Goal: Transaction & Acquisition: Purchase product/service

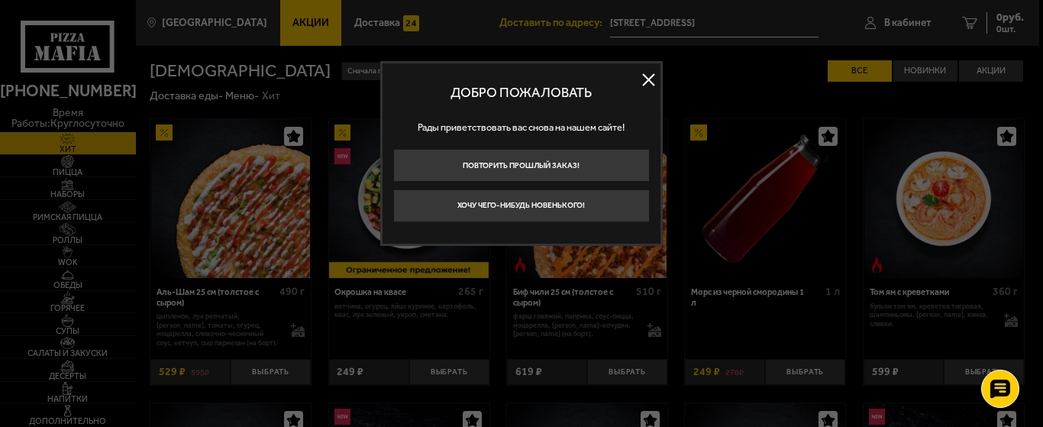
click at [656, 74] on button at bounding box center [649, 80] width 23 height 23
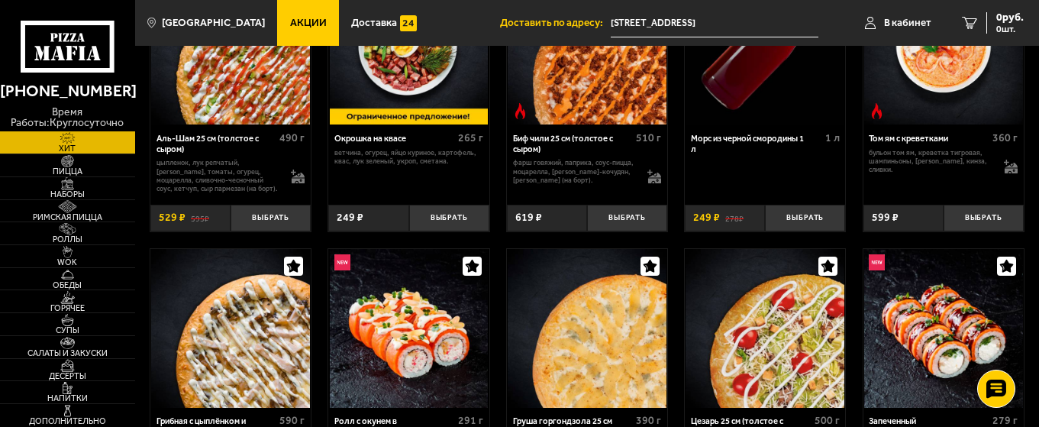
scroll to position [229, 0]
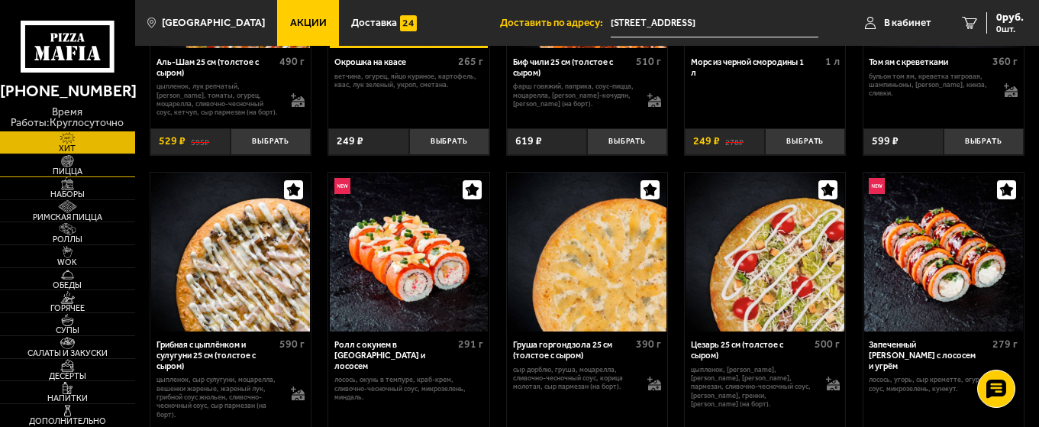
click at [79, 169] on span "Пицца" at bounding box center [67, 171] width 135 height 8
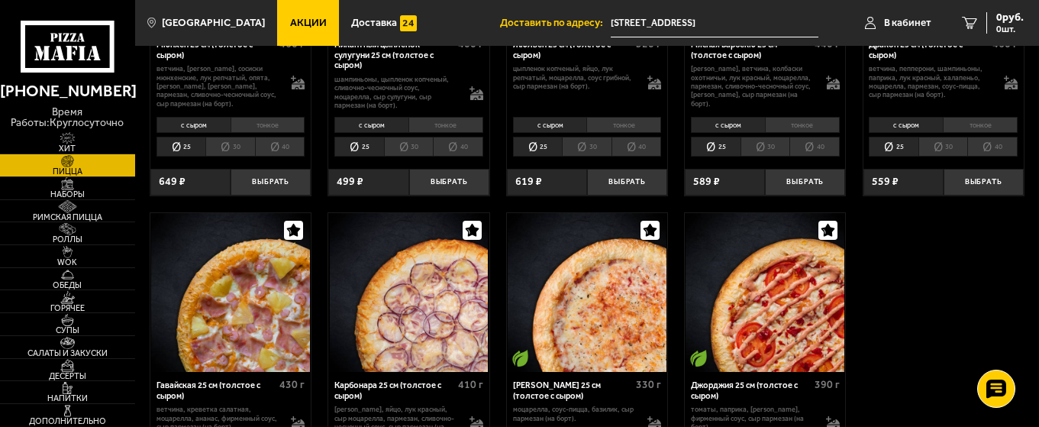
scroll to position [1680, 0]
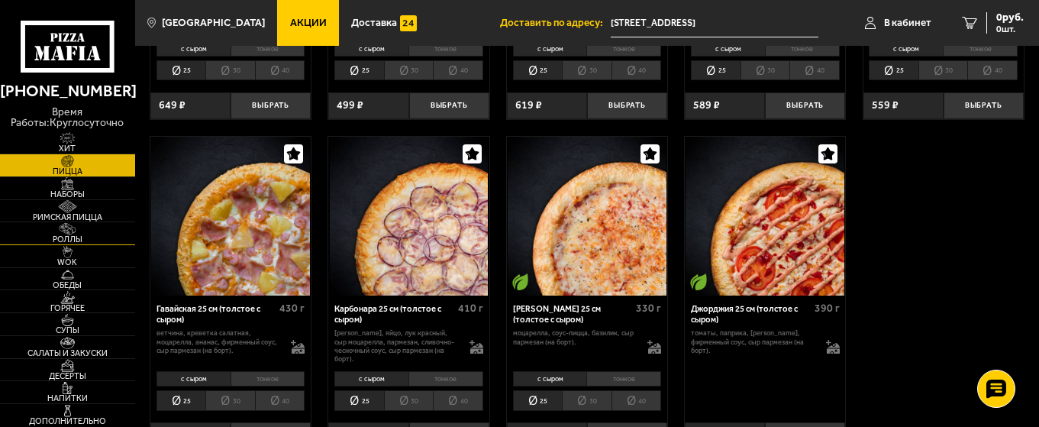
click at [86, 241] on span "Роллы" at bounding box center [67, 239] width 135 height 8
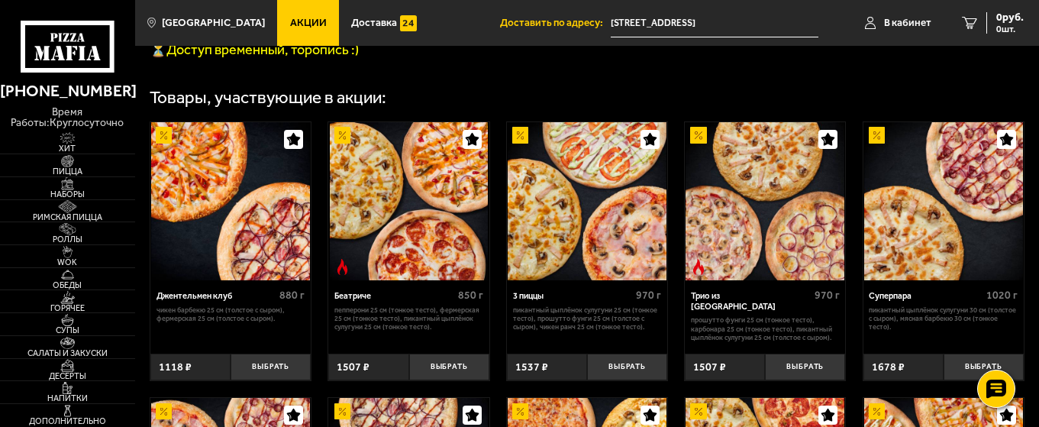
scroll to position [687, 0]
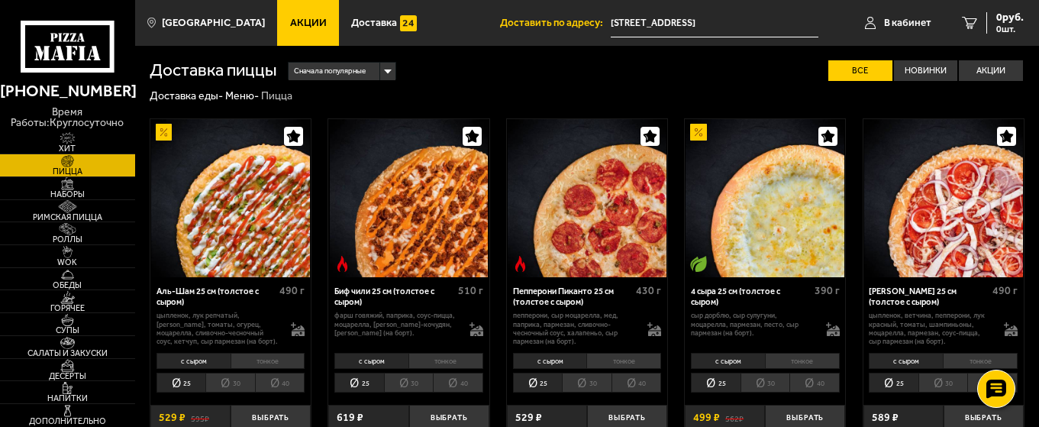
scroll to position [76, 0]
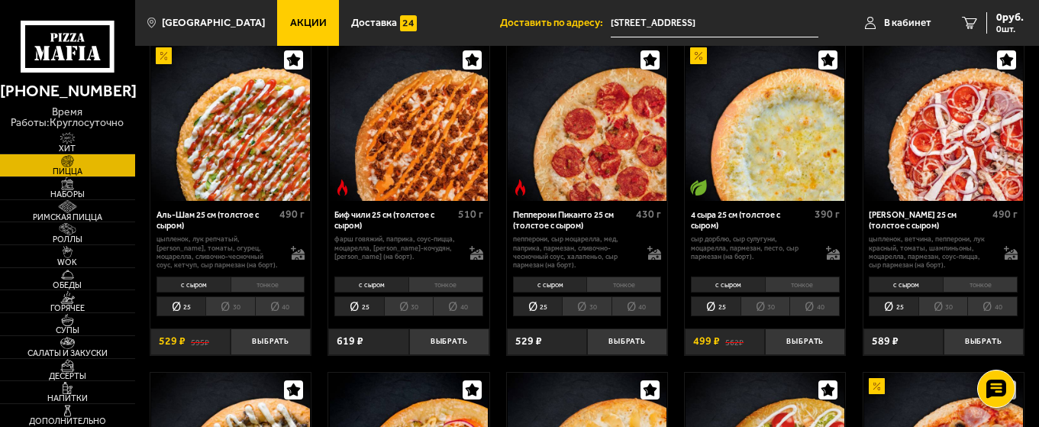
click at [242, 295] on div "с сыром тонкое 25 30 40 Топпинги" at bounding box center [230, 296] width 160 height 47
click at [240, 300] on li "30" at bounding box center [230, 306] width 50 height 20
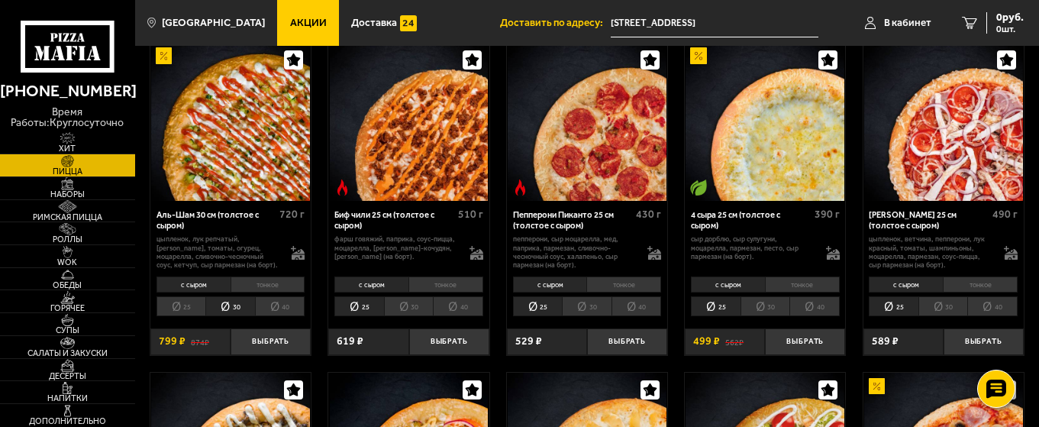
click at [277, 304] on li "40" at bounding box center [280, 306] width 50 height 20
click at [242, 306] on li "30" at bounding box center [230, 306] width 50 height 20
